Goal: Information Seeking & Learning: Check status

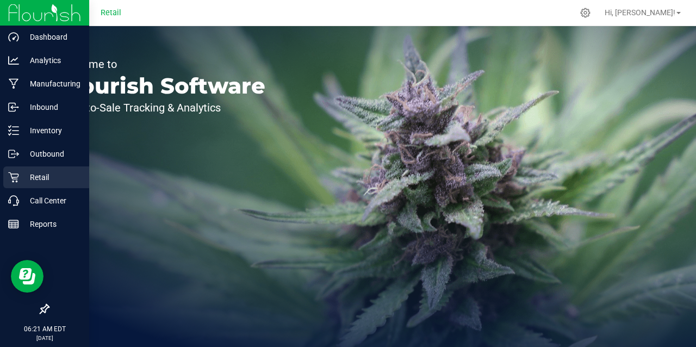
click at [25, 176] on p "Retail" at bounding box center [51, 177] width 65 height 13
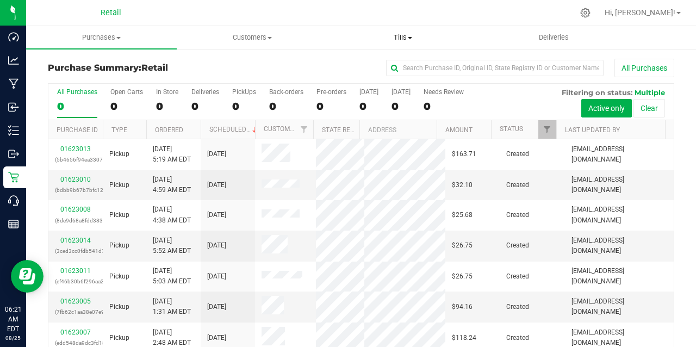
click at [405, 36] on span "Tills" at bounding box center [403, 38] width 150 height 10
click at [372, 67] on span "Manage tills" at bounding box center [363, 65] width 73 height 9
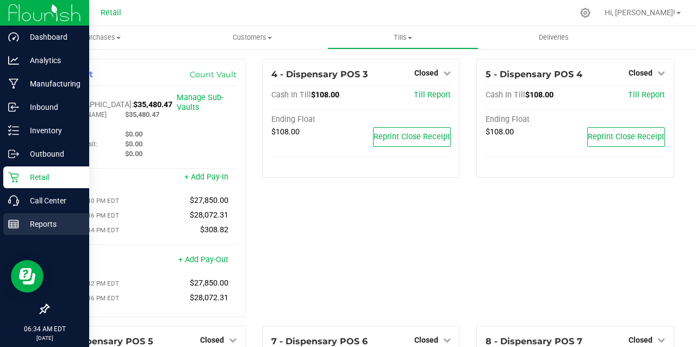
click at [15, 228] on icon at bounding box center [13, 224] width 11 height 11
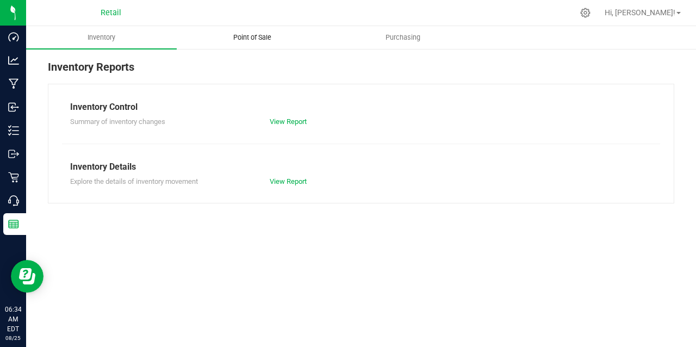
click at [263, 37] on span "Point of Sale" at bounding box center [252, 38] width 67 height 10
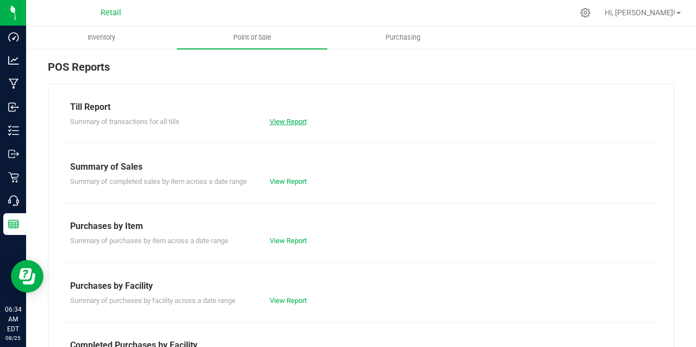
click at [294, 122] on link "View Report" at bounding box center [288, 121] width 37 height 8
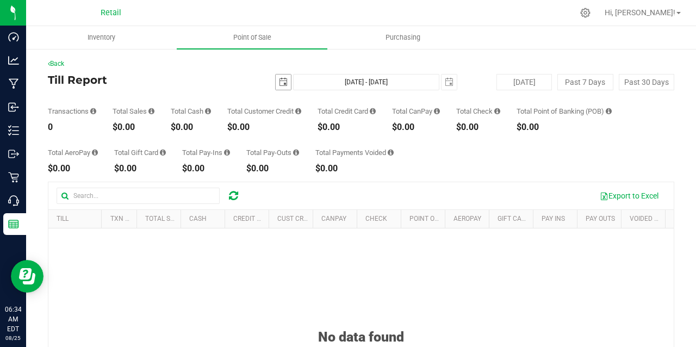
click at [280, 84] on span "select" at bounding box center [283, 82] width 9 height 9
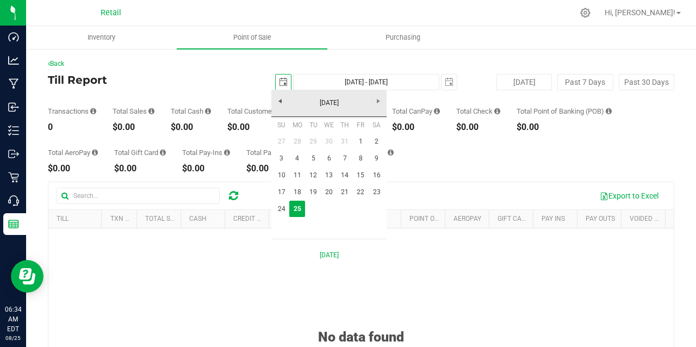
scroll to position [0, 27]
click at [286, 207] on link "24" at bounding box center [282, 209] width 16 height 17
type input "[DATE]"
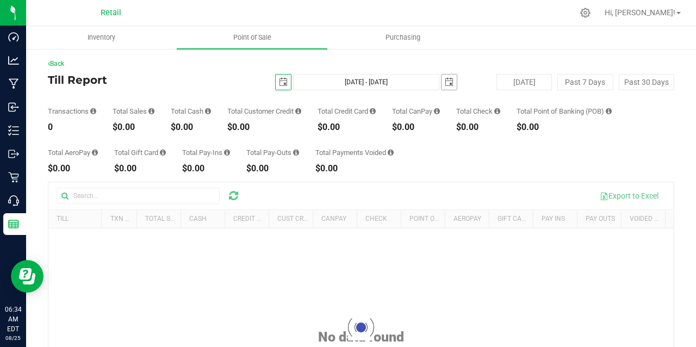
click at [445, 83] on span "select" at bounding box center [449, 82] width 9 height 9
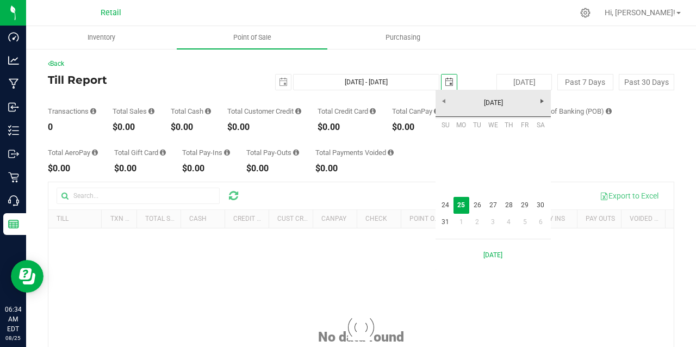
scroll to position [0, 27]
click at [446, 211] on link "24" at bounding box center [446, 205] width 16 height 17
type input "[DATE] - [DATE]"
type input "[DATE]"
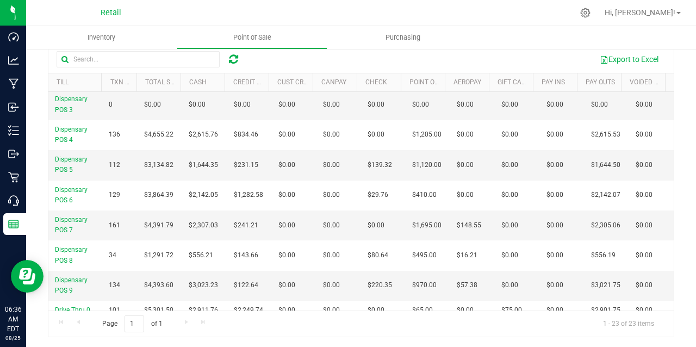
scroll to position [131, 0]
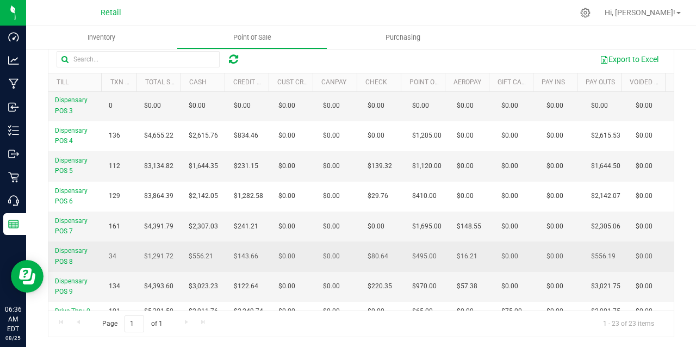
click at [610, 251] on td "$556.19" at bounding box center [607, 256] width 45 height 30
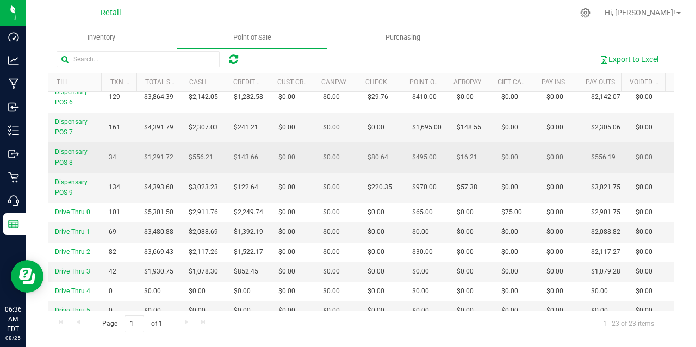
scroll to position [334, 0]
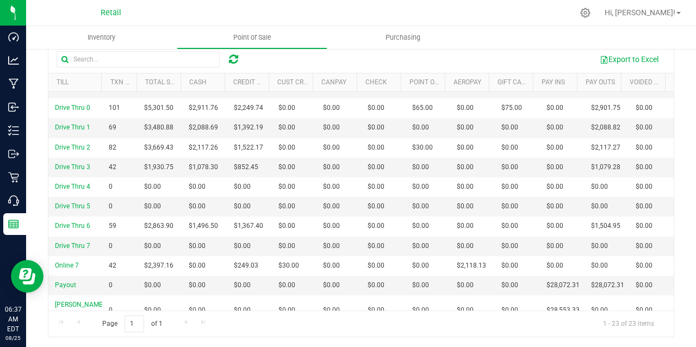
click at [662, 311] on div "Page 1 of 1 1 - 23 of 23 items" at bounding box center [360, 324] width 625 height 26
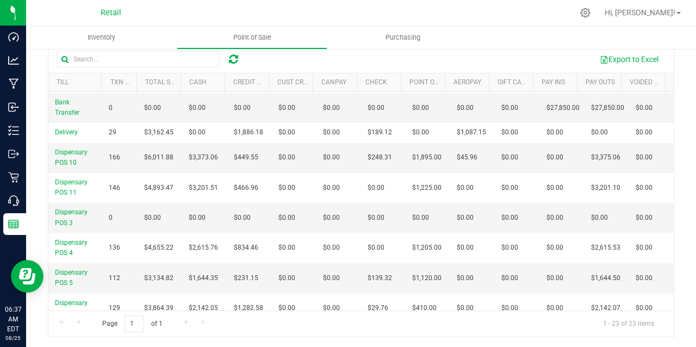
scroll to position [0, 0]
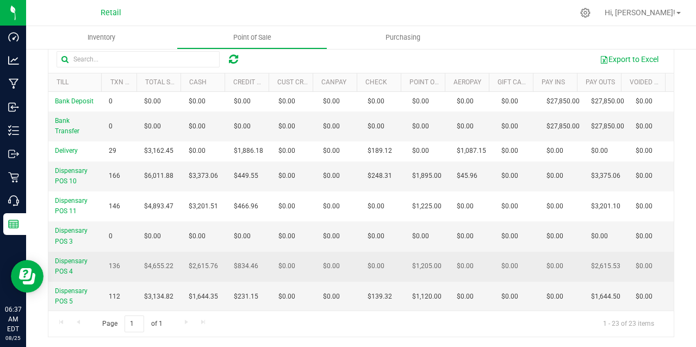
click at [591, 270] on span "$2,615.53" at bounding box center [605, 266] width 29 height 10
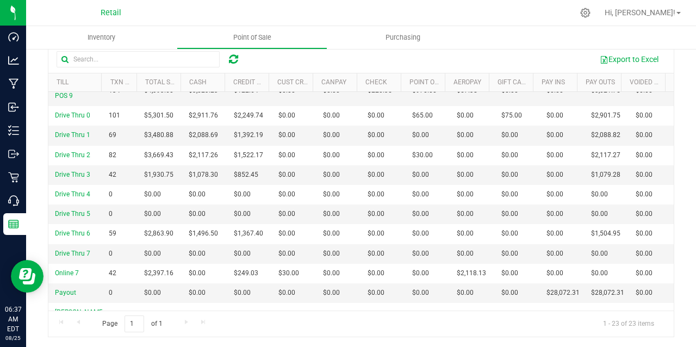
scroll to position [334, 0]
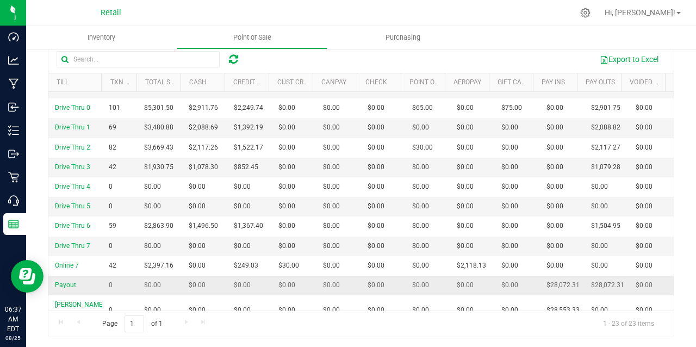
click at [585, 284] on td "$28,072.31" at bounding box center [607, 286] width 45 height 20
click at [552, 284] on span "$28,072.31" at bounding box center [563, 285] width 33 height 10
click at [656, 312] on div "Page 1 of 1 1 - 23 of 23 items" at bounding box center [360, 324] width 625 height 26
click at [517, 332] on div "Page 1 of 1 1 - 23 of 23 items" at bounding box center [360, 324] width 625 height 26
click at [467, 334] on div "Page 1 of 1 1 - 23 of 23 items" at bounding box center [360, 324] width 625 height 26
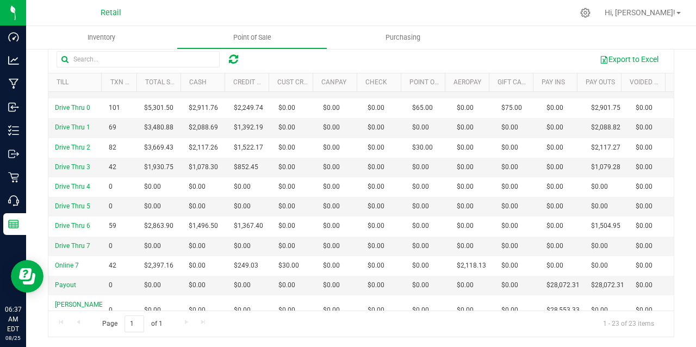
click at [674, 190] on div "Back Till Report [DATE] [DATE] - [DATE] [DATE] [DATE] Past 7 Days Past 30 Days …" at bounding box center [361, 129] width 670 height 437
click at [532, 24] on nav "Retail Hi, [PERSON_NAME]!" at bounding box center [361, 13] width 670 height 26
click at [40, 333] on div "Back Till Report [DATE] [DATE] - [DATE] [DATE] [DATE] Past 7 Days Past 30 Days …" at bounding box center [361, 129] width 670 height 437
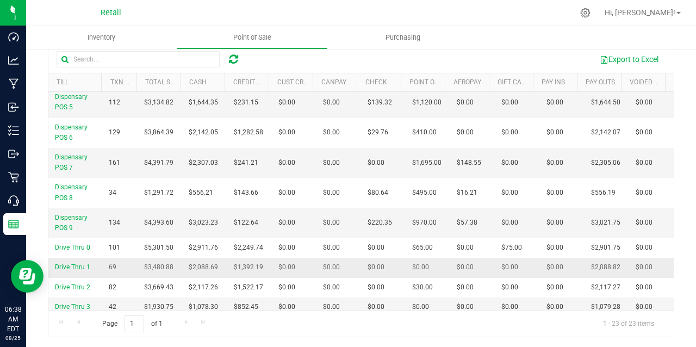
scroll to position [135, 0]
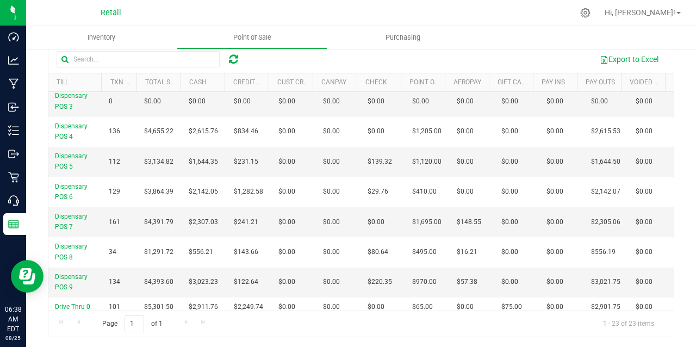
click at [663, 313] on div "Page 1 of 1 1 - 23 of 23 items" at bounding box center [360, 324] width 625 height 26
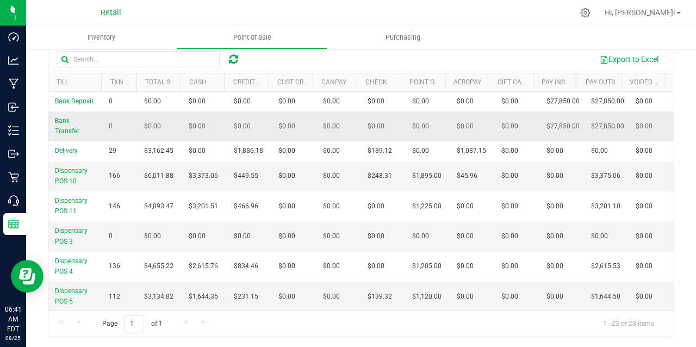
scroll to position [0, 0]
